Goal: Task Accomplishment & Management: Use online tool/utility

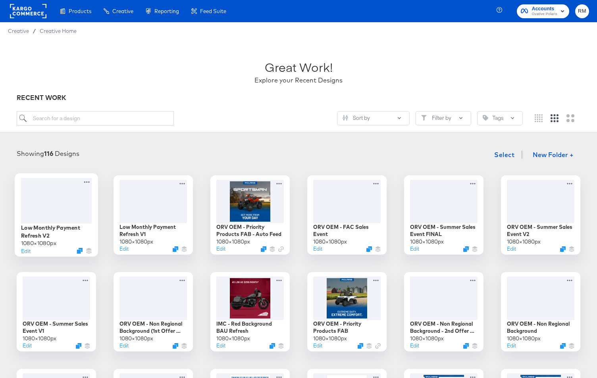
click at [78, 193] on div at bounding box center [56, 201] width 71 height 46
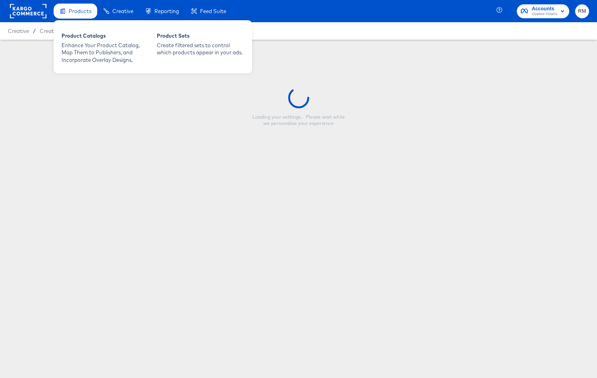
type input "Low Monthly Payment Refresh V2"
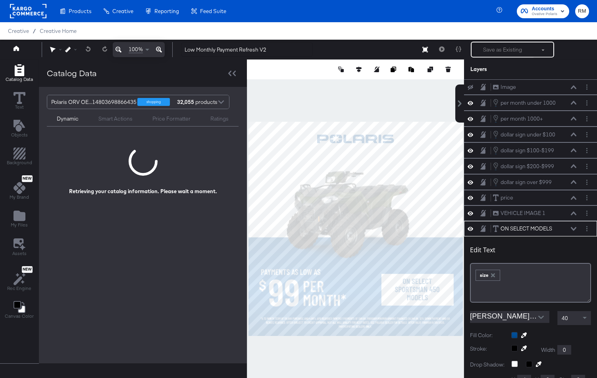
scroll to position [8, 0]
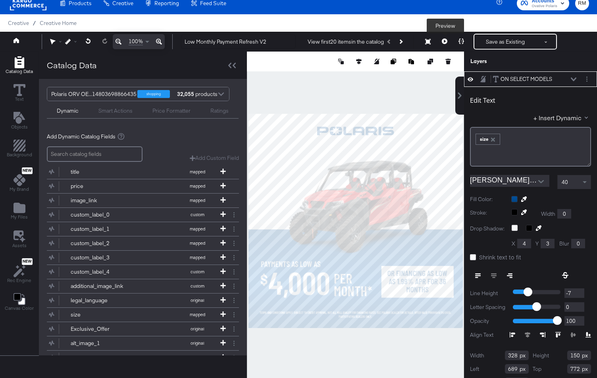
click at [447, 37] on button at bounding box center [444, 42] width 17 height 16
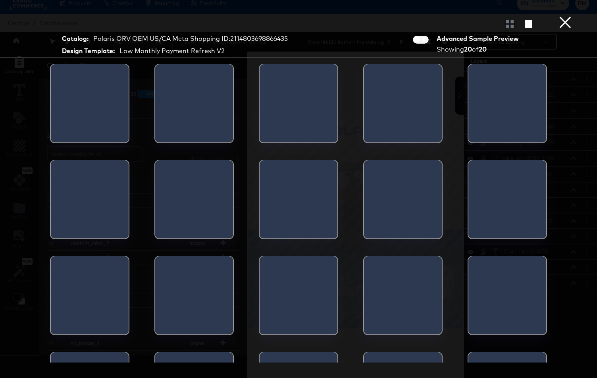
scroll to position [0, 0]
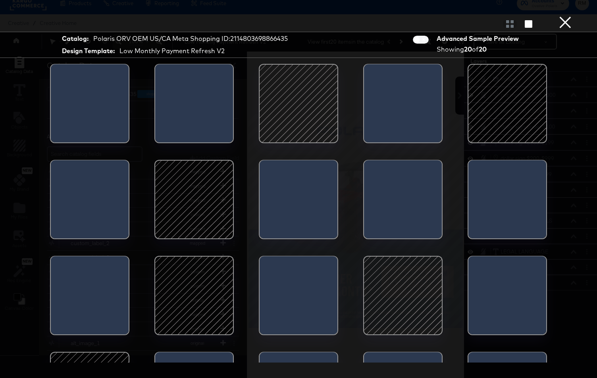
click at [569, 16] on button "×" at bounding box center [566, 8] width 16 height 16
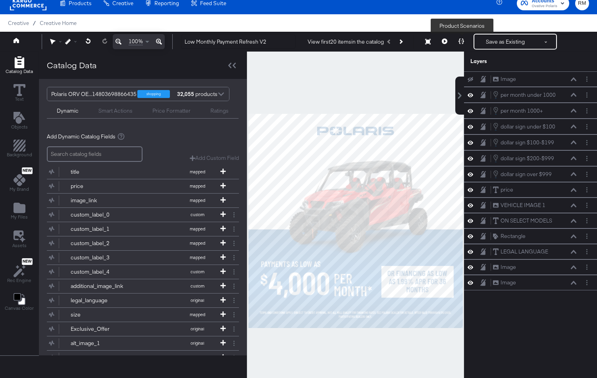
click at [461, 42] on icon at bounding box center [462, 42] width 6 height 6
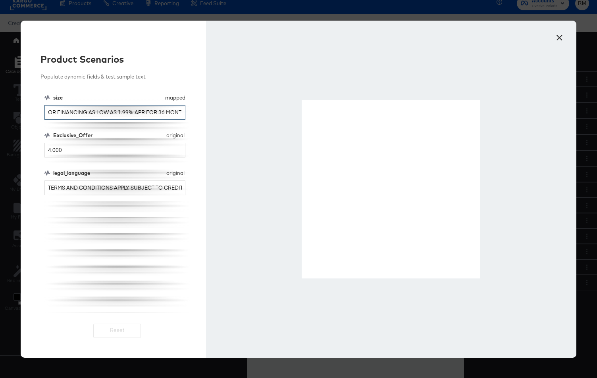
click at [120, 114] on input "OR FINANCING AS LOW AS 1.99% APR FOR 36 MONTHS" at bounding box center [114, 112] width 141 height 15
click at [560, 36] on button "×" at bounding box center [559, 36] width 14 height 14
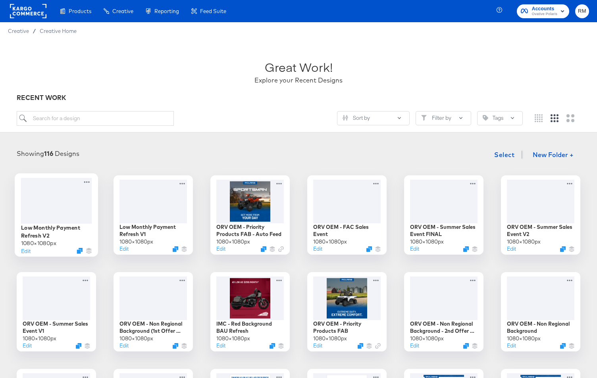
click at [67, 206] on div at bounding box center [56, 201] width 71 height 46
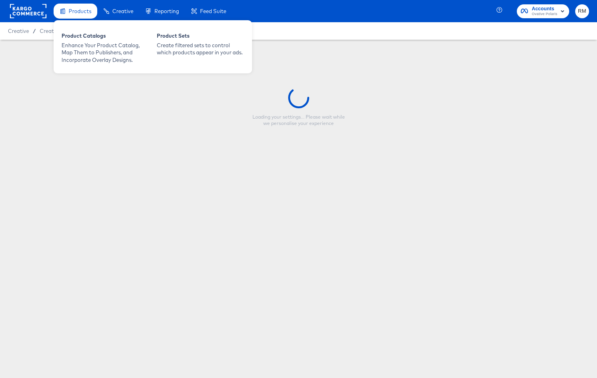
type input "Low Monthly Payment Refresh V2"
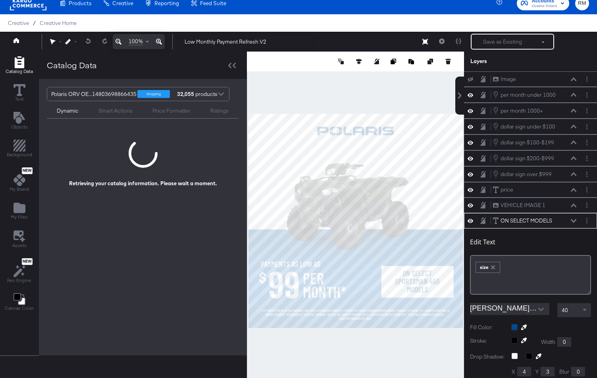
scroll to position [142, 0]
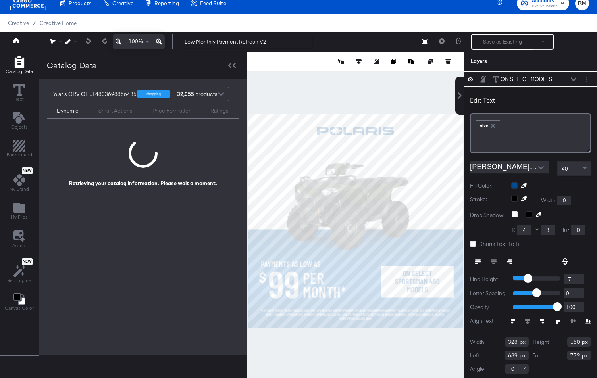
click at [587, 83] on div "ON SELECT MODELS ON SELECT MODELS" at bounding box center [530, 78] width 133 height 15
click at [574, 81] on button at bounding box center [574, 79] width 6 height 5
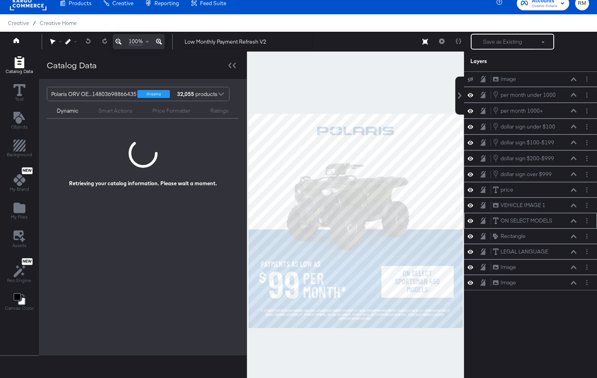
scroll to position [0, 0]
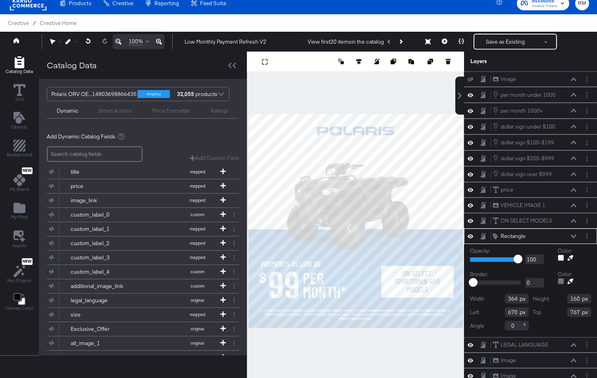
type input "652"
type input "771"
type input "382"
type input "156"
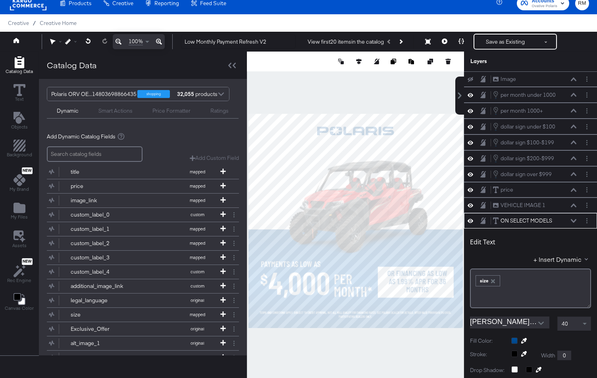
scroll to position [142, 0]
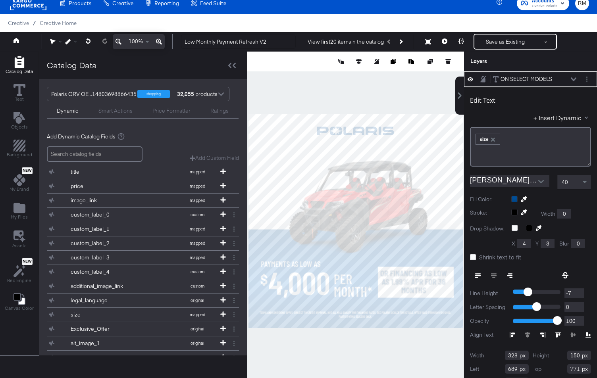
type input "365"
type input "156"
type input "663"
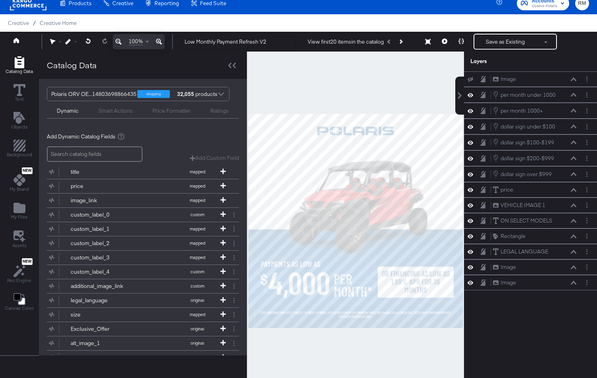
scroll to position [0, 0]
click at [397, 372] on div at bounding box center [355, 221] width 217 height 339
click at [462, 40] on icon at bounding box center [462, 42] width 6 height 6
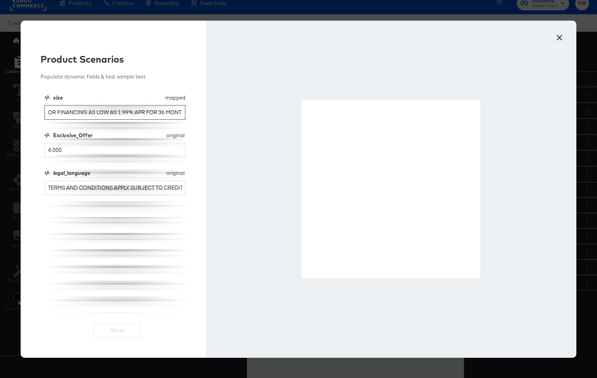
click at [141, 109] on input "OR FINANCING AS LOW AS 1.99% APR FOR 36 MONTHS" at bounding box center [114, 112] width 141 height 15
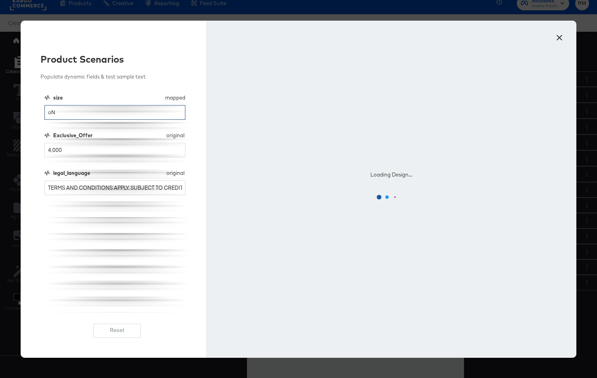
type input "o"
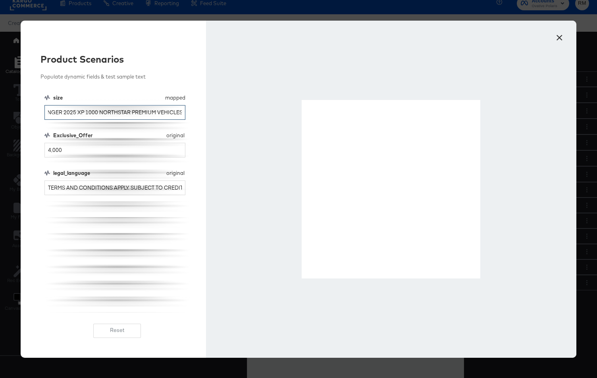
type input "ON SELECT RANGER 2025 XP 1000 NORTHSTAR PREMIUM VEHICLES"
click at [558, 39] on button "×" at bounding box center [559, 36] width 14 height 14
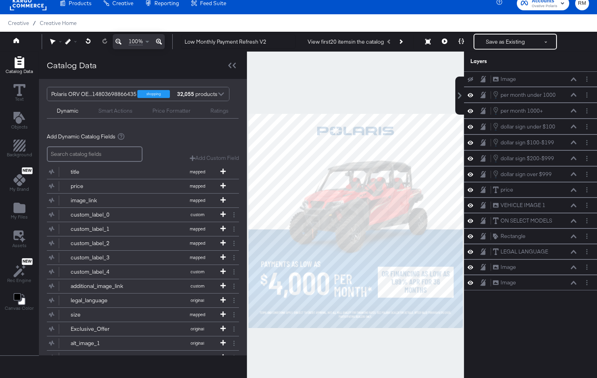
click at [496, 54] on div "Layers" at bounding box center [530, 62] width 133 height 20
click at [494, 48] on button "Save as Existing" at bounding box center [506, 42] width 62 height 14
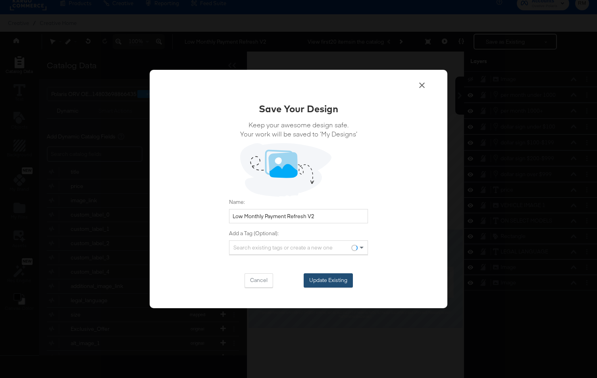
click at [325, 283] on button "Update Existing" at bounding box center [328, 281] width 49 height 14
